Goal: Find specific page/section: Find specific page/section

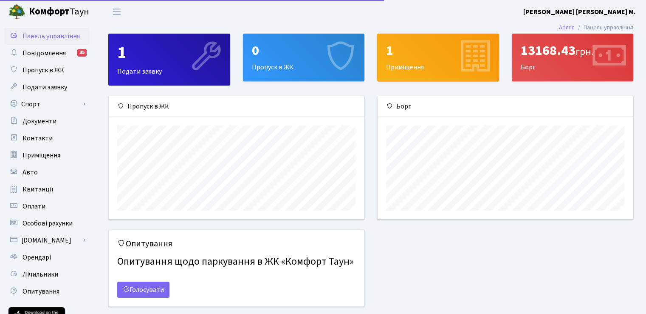
scroll to position [122, 255]
click at [42, 51] on span "Повідомлення" at bounding box center [44, 52] width 43 height 9
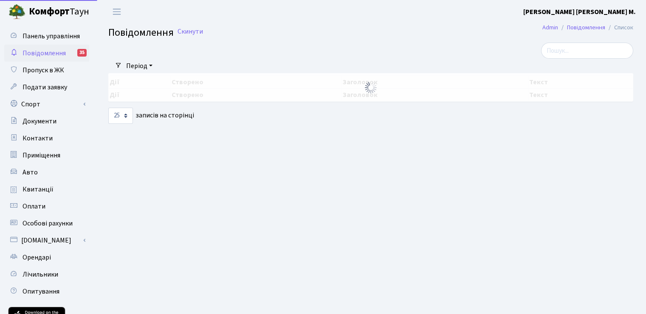
select select "25"
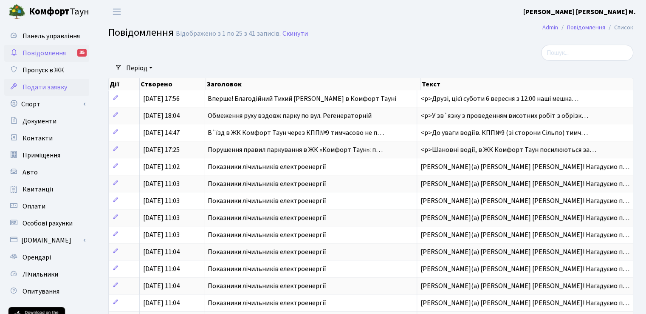
click at [39, 85] on span "Подати заявку" at bounding box center [45, 86] width 45 height 9
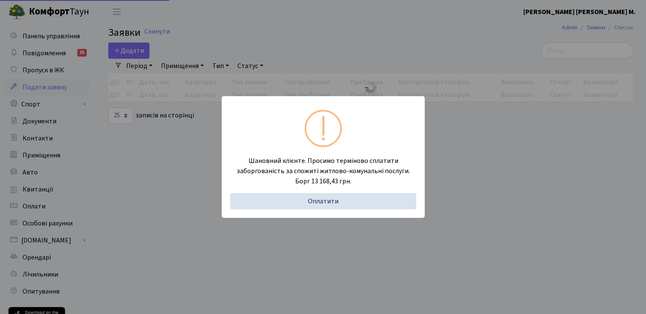
select select "25"
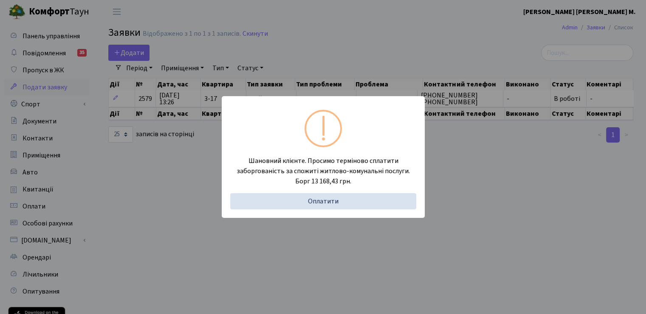
click at [485, 159] on div "Шановний клієнте. Просимо терміново сплатити заборгованість за спожиті житлово-…" at bounding box center [323, 157] width 646 height 314
